Goal: Information Seeking & Learning: Compare options

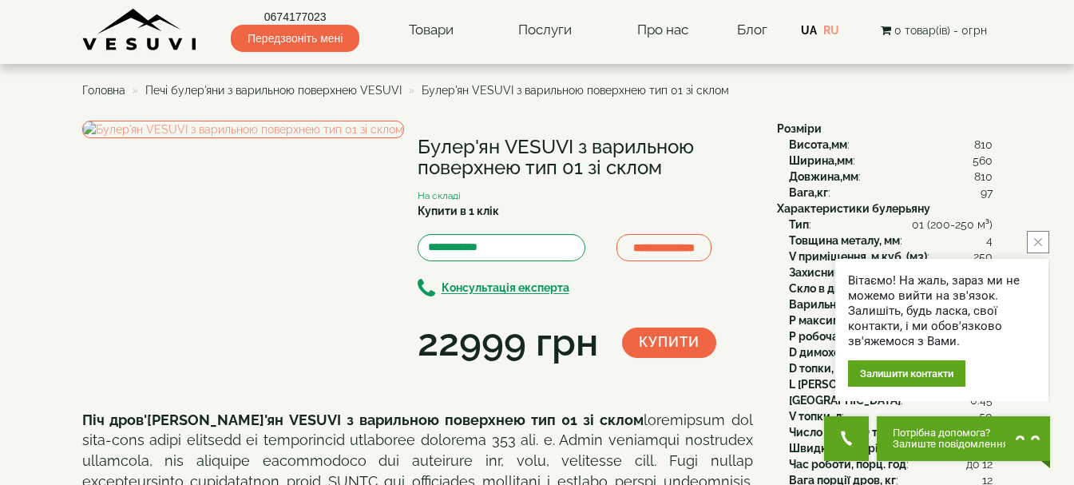
click at [1044, 243] on button "close button" at bounding box center [1038, 242] width 22 height 22
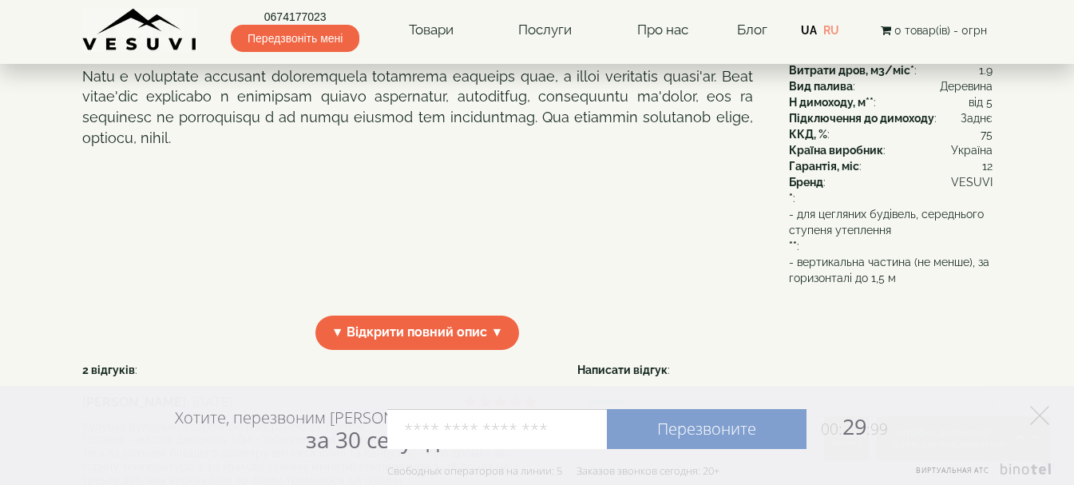
scroll to position [319, 0]
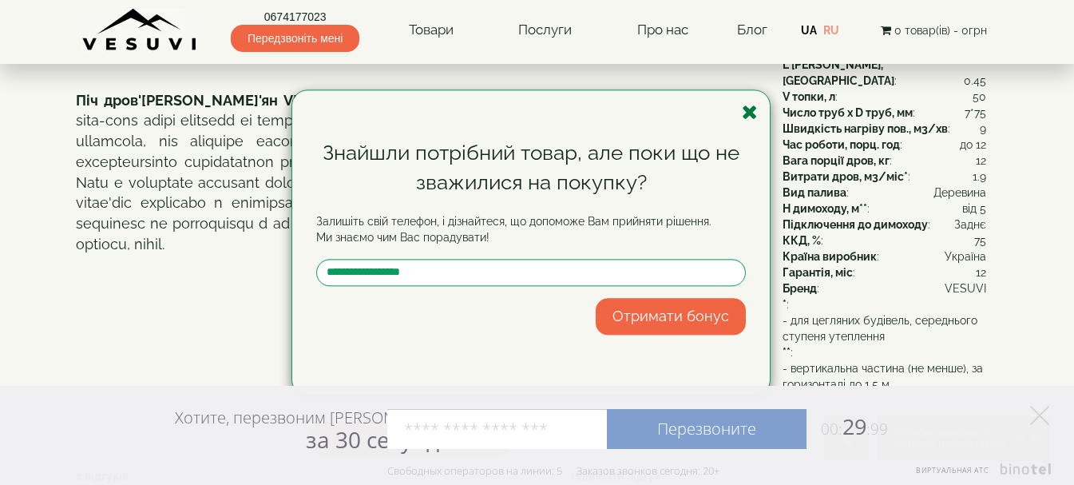
click at [747, 109] on icon "button" at bounding box center [750, 112] width 16 height 20
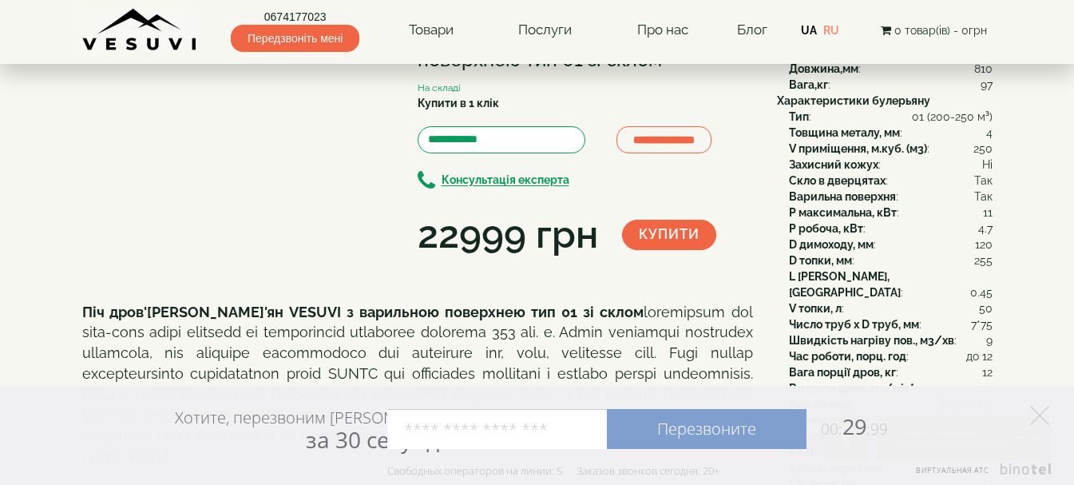
scroll to position [80, 0]
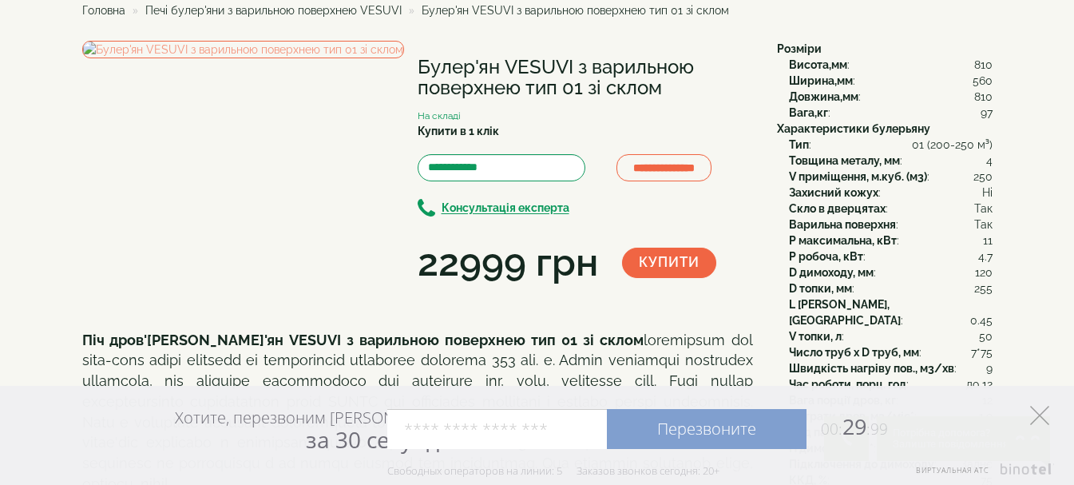
click at [1036, 414] on icon at bounding box center [1039, 415] width 19 height 19
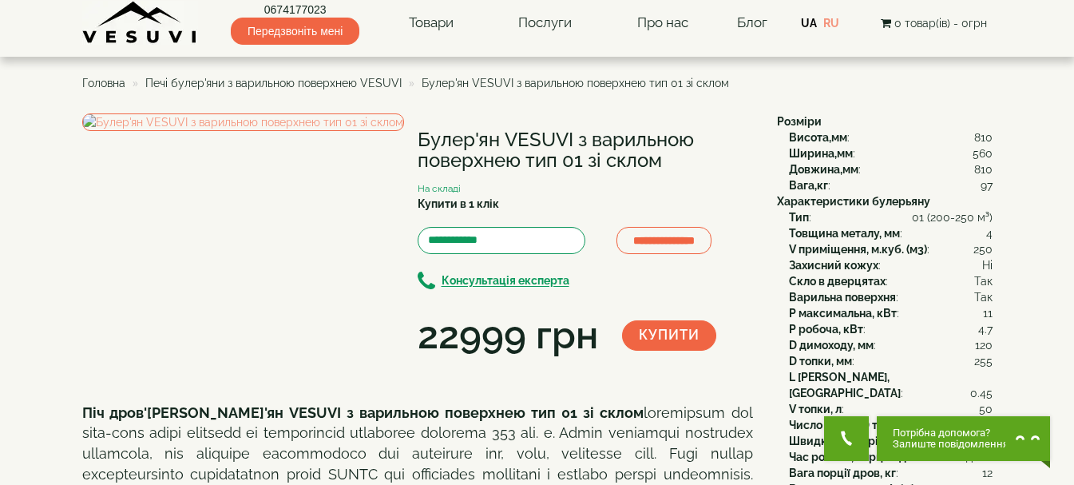
scroll to position [0, 0]
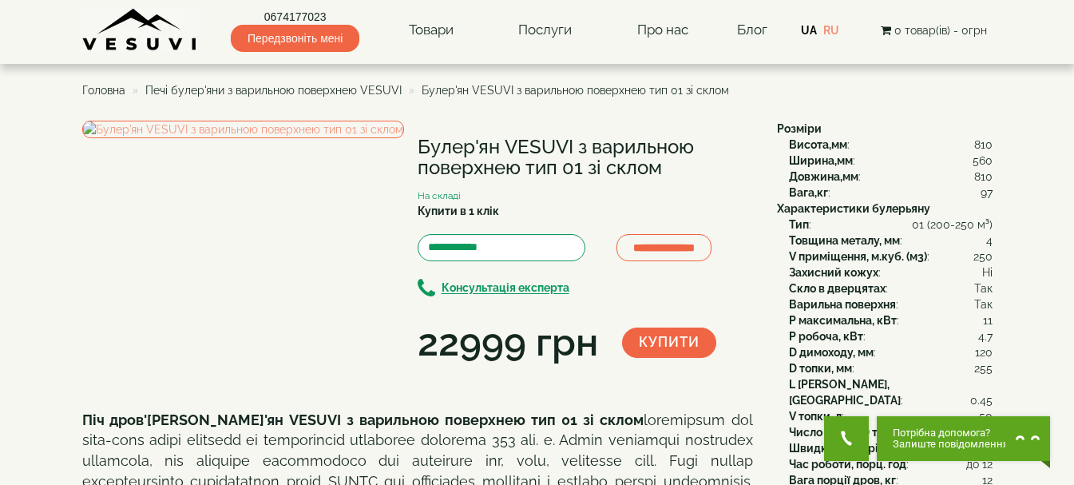
click at [335, 91] on span "Печі булер'яни з варильною поверхнею VESUVI" at bounding box center [273, 90] width 256 height 13
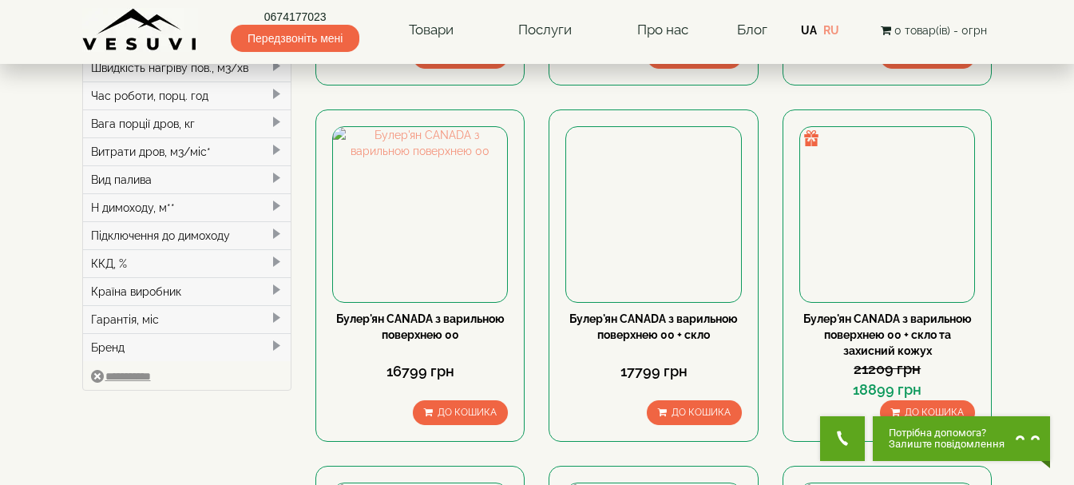
scroll to position [423, 0]
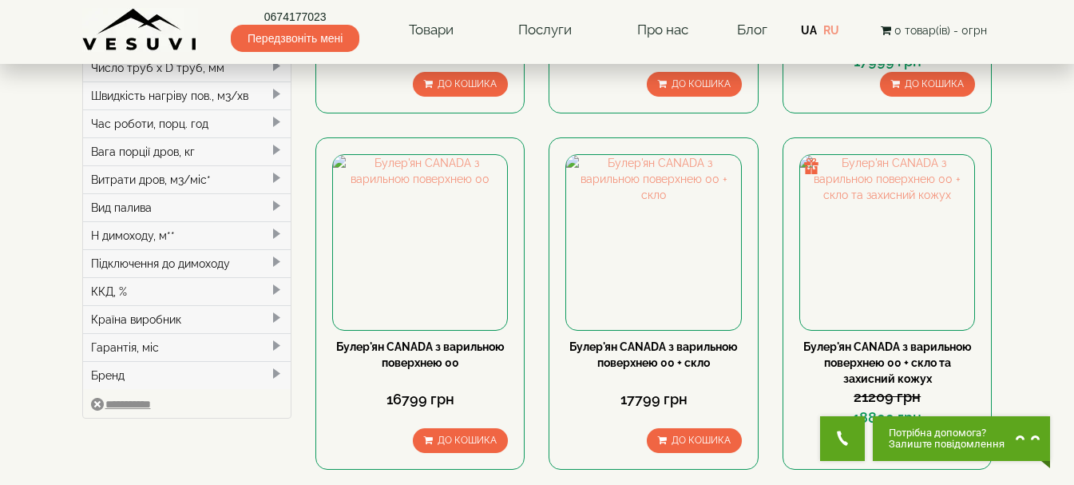
click at [204, 249] on div "Підключення до димоходу" at bounding box center [187, 263] width 208 height 28
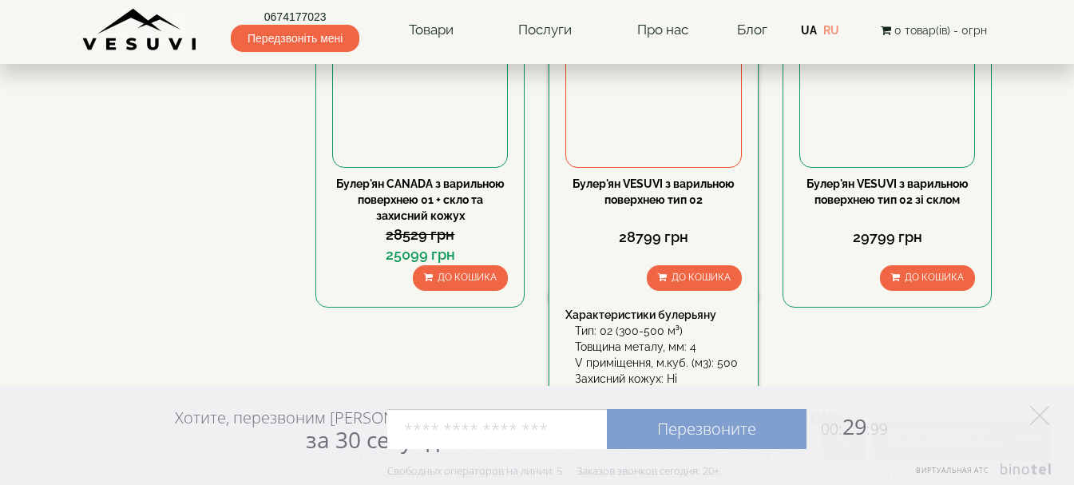
scroll to position [1780, 0]
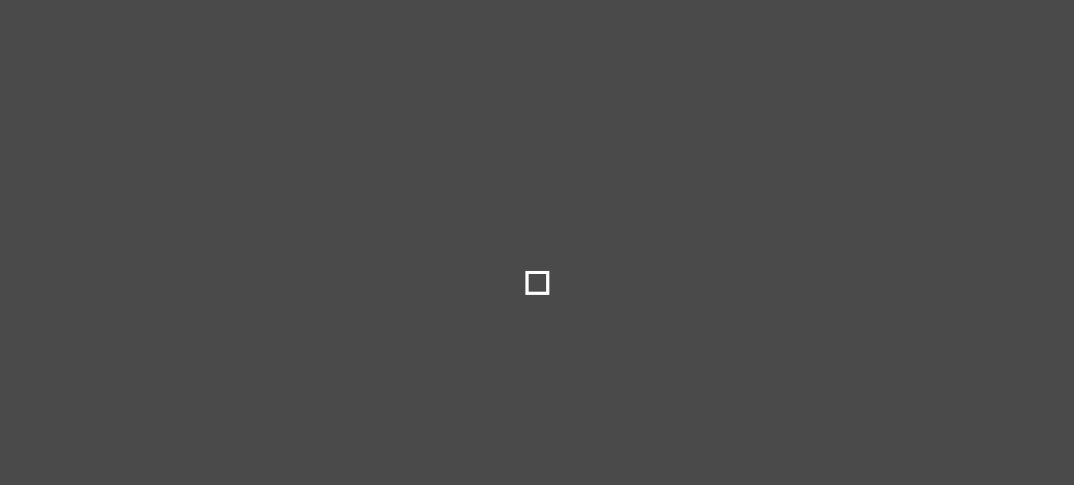
type input "*****"
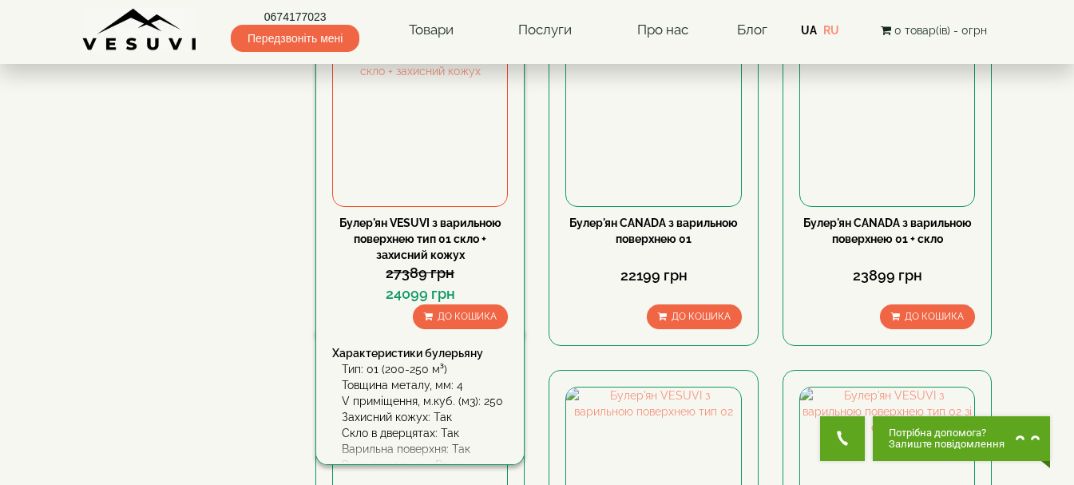
scroll to position [1118, 0]
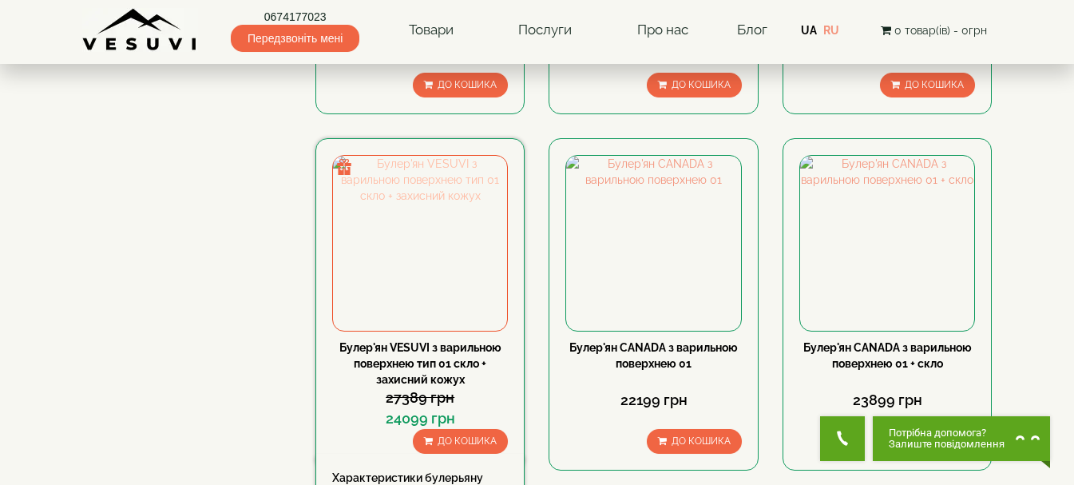
click at [429, 260] on img at bounding box center [420, 243] width 174 height 174
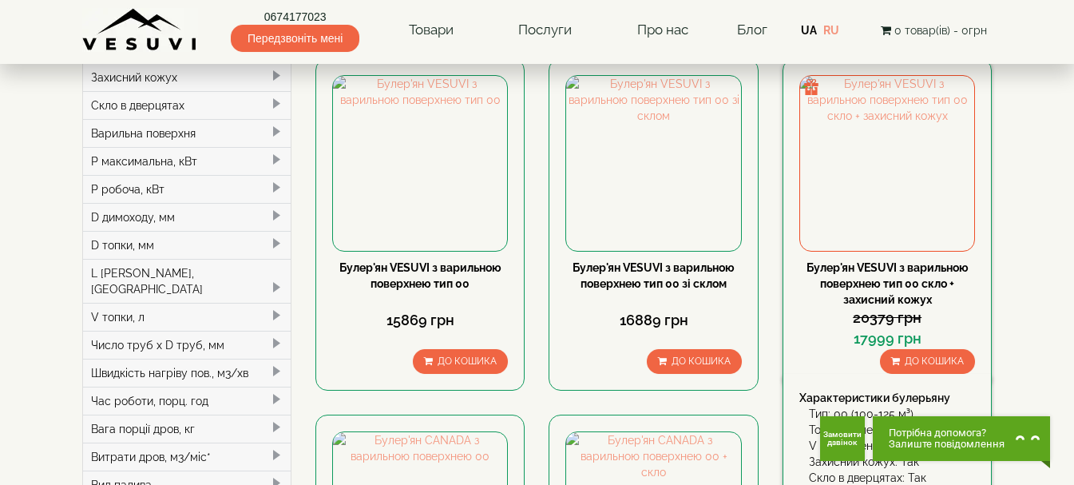
scroll to position [160, 0]
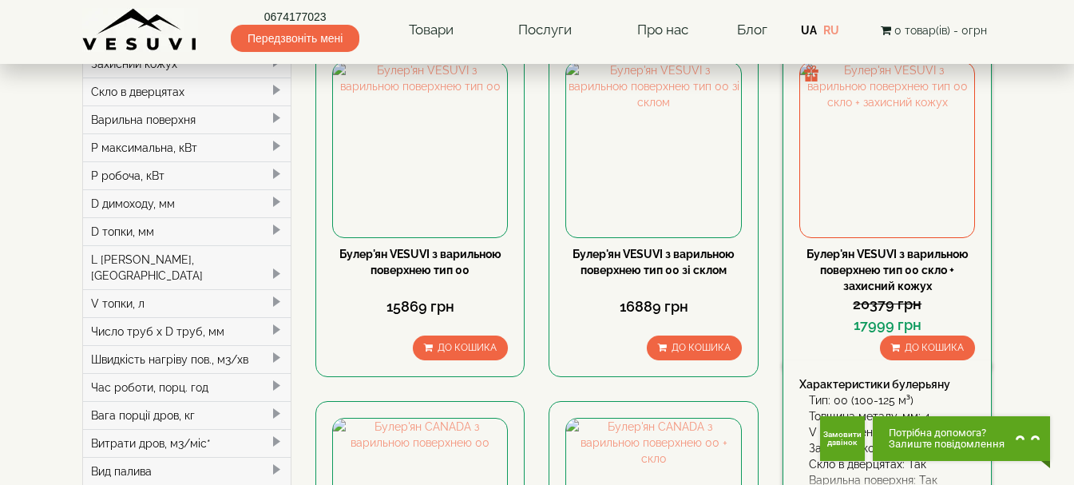
click at [898, 263] on link "Булер'ян VESUVI з варильною поверхнею тип 00 скло + захисний кожух" at bounding box center [887, 270] width 162 height 45
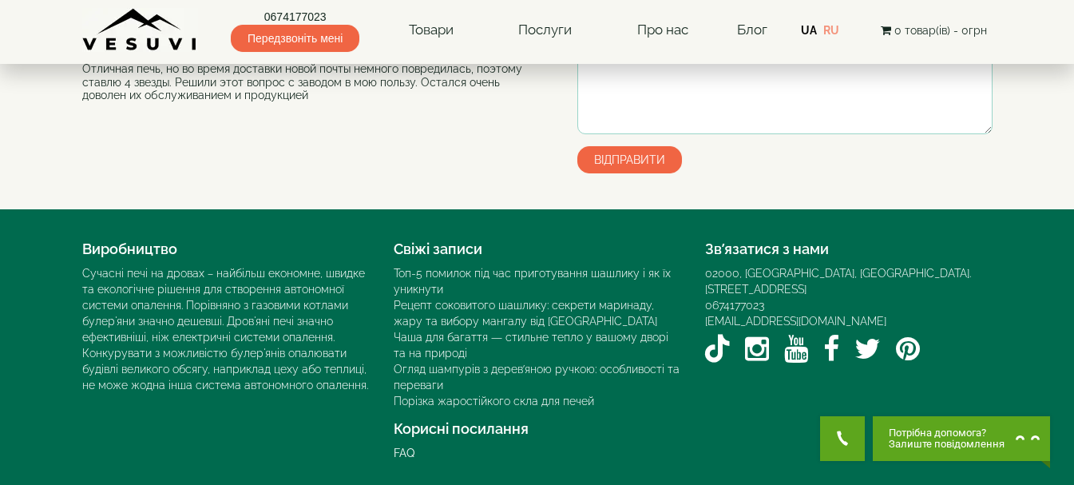
scroll to position [1747, 0]
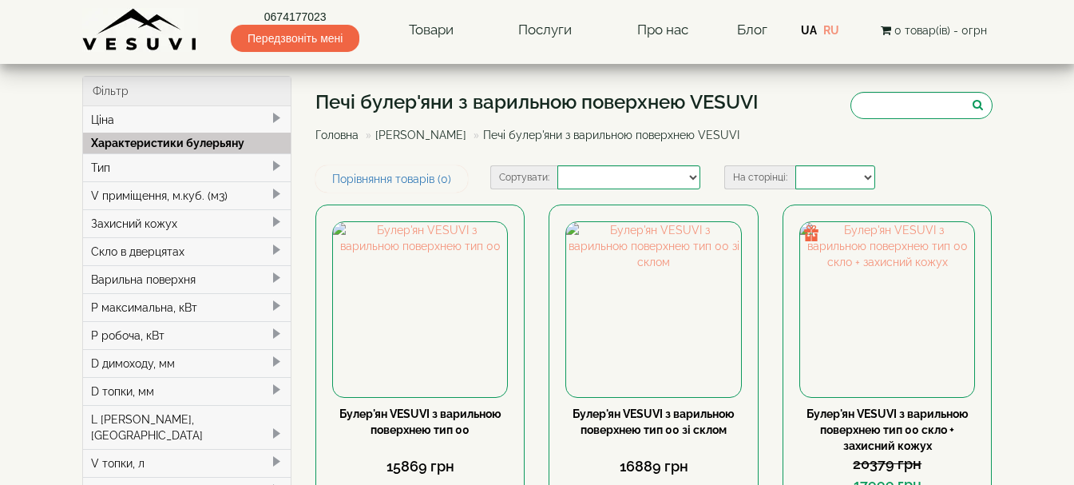
select select
